Goal: Find specific page/section: Find specific page/section

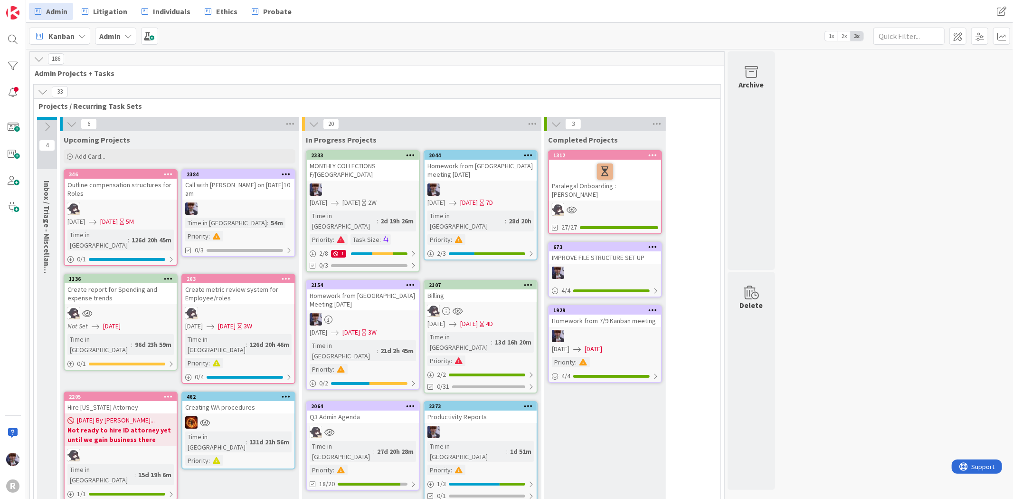
scroll to position [1204, 0]
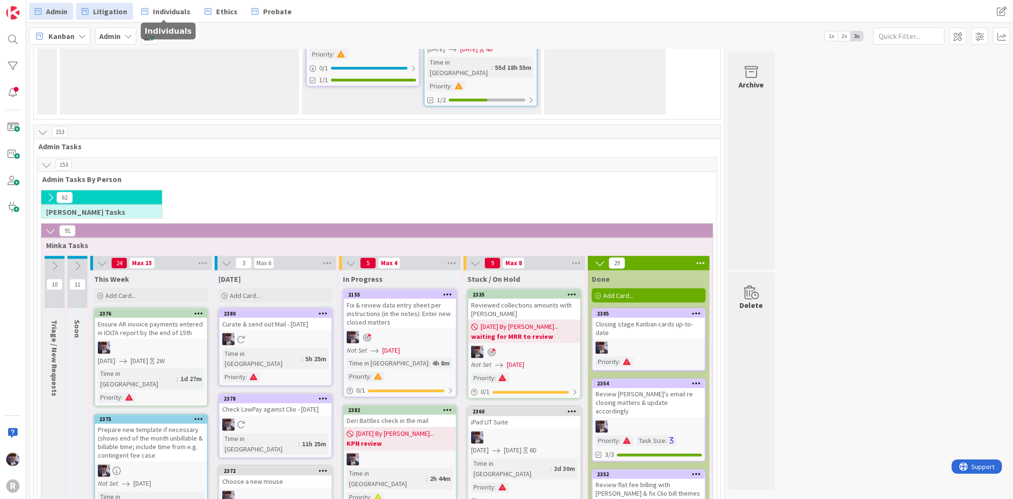
click at [120, 10] on span "Litigation" at bounding box center [110, 11] width 34 height 11
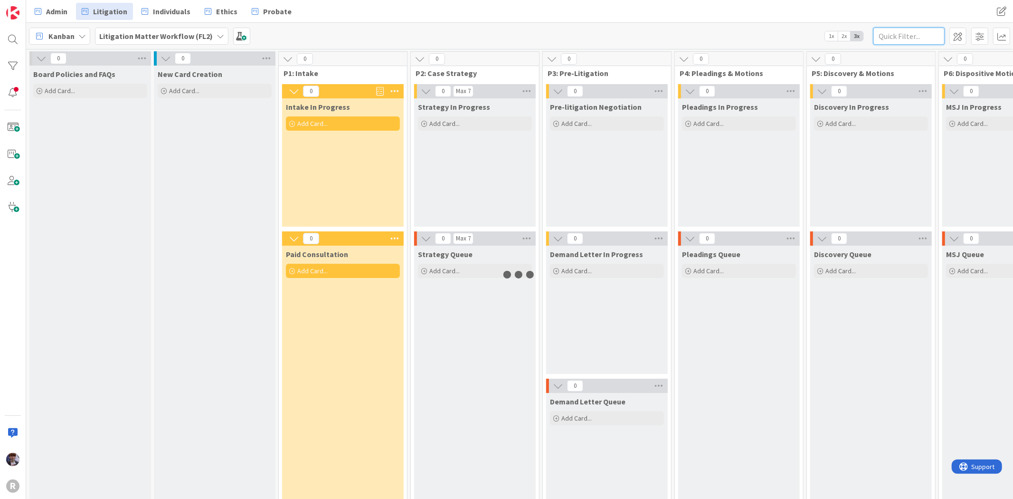
click at [904, 30] on input "text" at bounding box center [908, 36] width 71 height 17
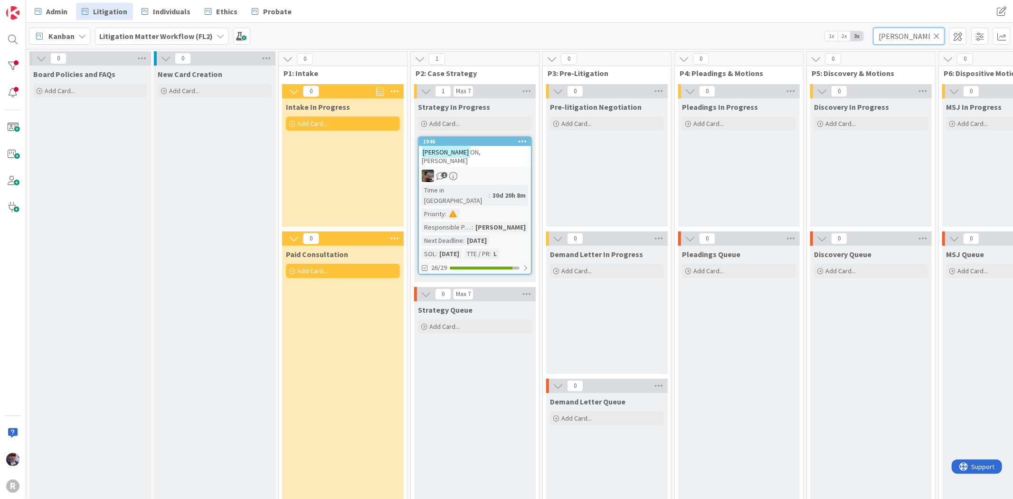
type input "[PERSON_NAME]"
click at [485, 141] on div "1946" at bounding box center [477, 141] width 108 height 7
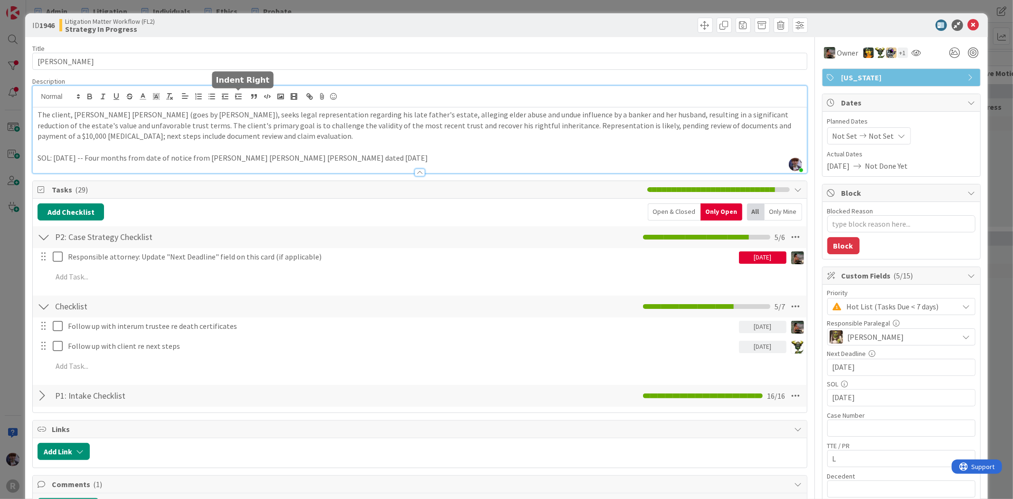
click at [235, 98] on div "[PERSON_NAME] just joined The client, [PERSON_NAME] [PERSON_NAME] (goes by [PER…" at bounding box center [419, 129] width 773 height 87
click at [19, 254] on div "ID 1946 Litigation Matter Workflow (FL2) Strategy In Progress Title 15 / 128 [P…" at bounding box center [506, 249] width 1013 height 499
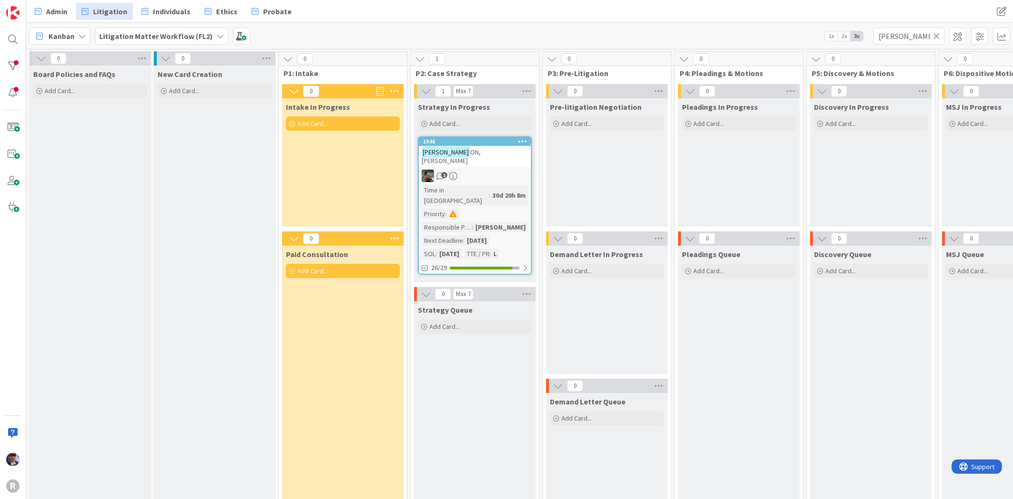
click at [486, 153] on div "[PERSON_NAME] ON, [PERSON_NAME]" at bounding box center [475, 156] width 112 height 21
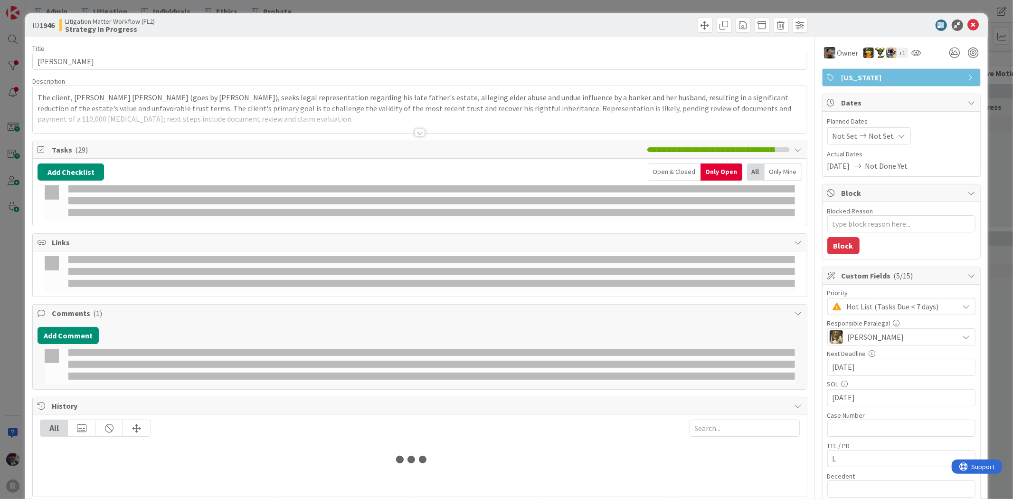
type textarea "x"
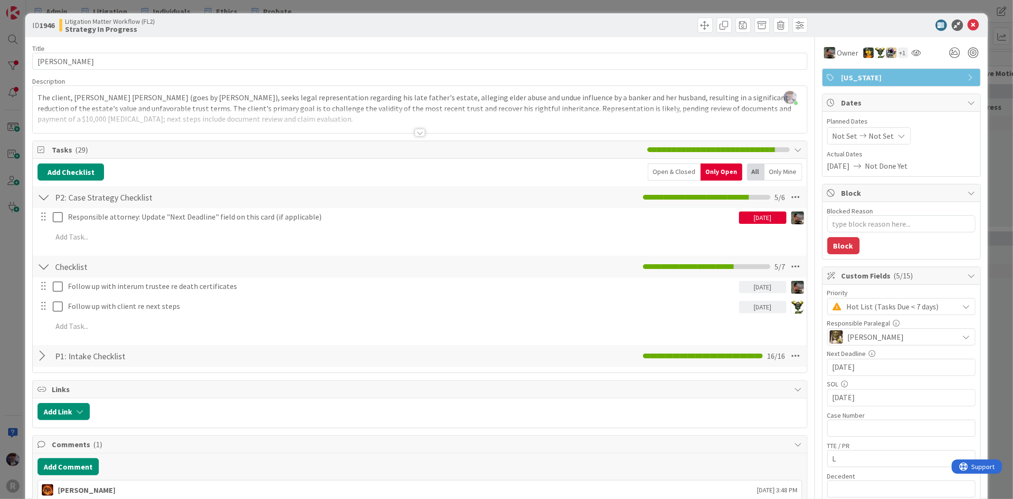
click at [19, 309] on div "ID 1946 Litigation Matter Workflow (FL2) Strategy In Progress Title 15 / 128 [P…" at bounding box center [506, 249] width 1013 height 499
